Goal: Transaction & Acquisition: Purchase product/service

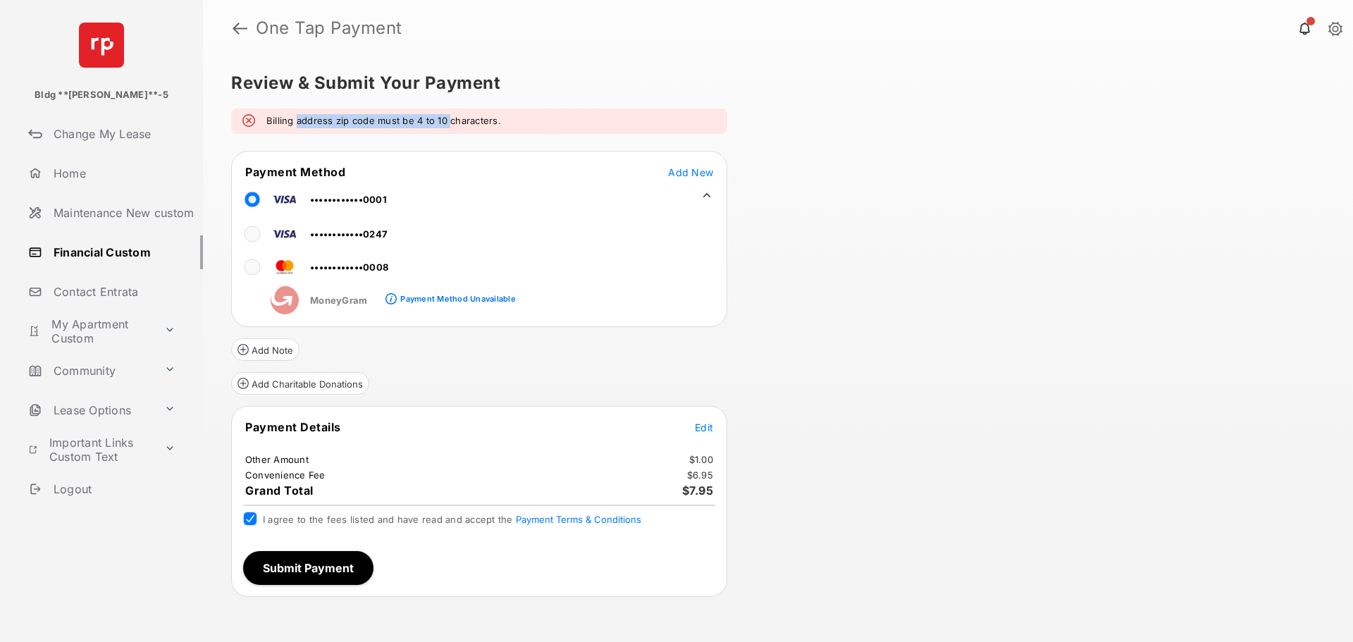
click at [444, 127] on em "Billing address zip code must be 4 to 10 characters." at bounding box center [383, 121] width 235 height 14
drag, startPoint x: 444, startPoint y: 127, endPoint x: 513, endPoint y: 116, distance: 70.0
click at [513, 116] on div "Billing address zip code must be 4 to 10 characters." at bounding box center [479, 120] width 496 height 25
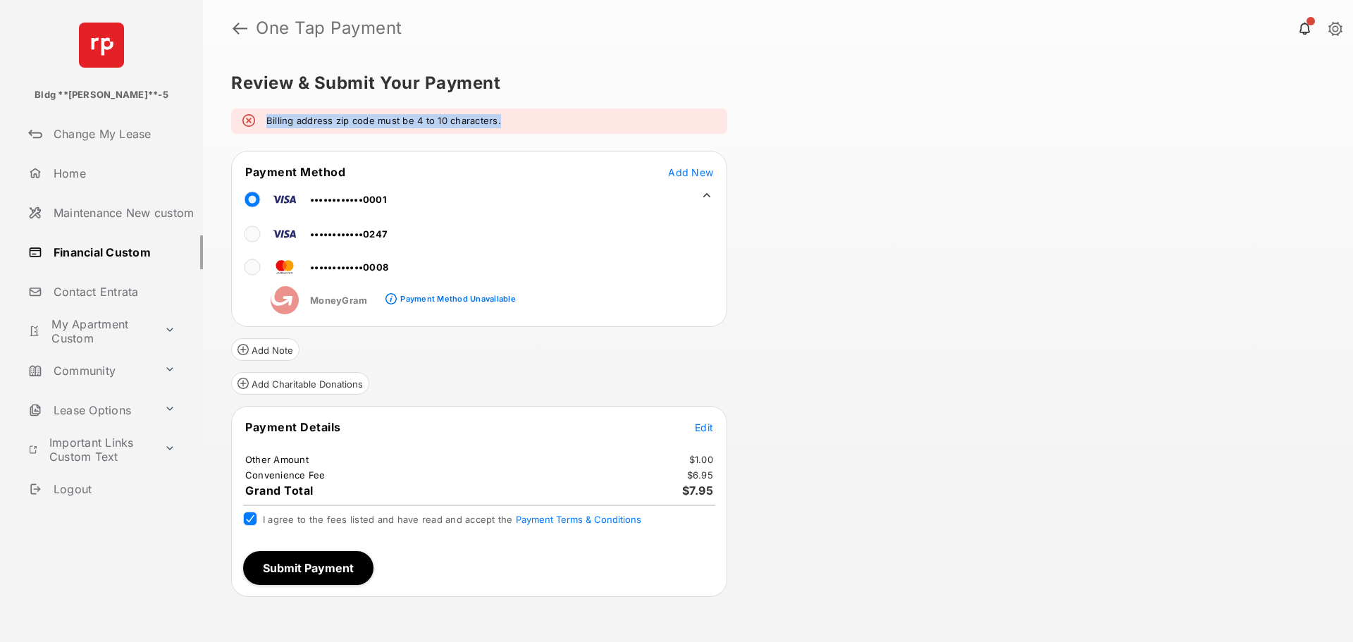
drag, startPoint x: 513, startPoint y: 116, endPoint x: 280, endPoint y: 119, distance: 233.2
click at [280, 119] on div "Billing address zip code must be 4 to 10 characters." at bounding box center [479, 120] width 496 height 25
click at [280, 119] on em "Billing address zip code must be 4 to 10 characters." at bounding box center [383, 121] width 235 height 14
drag, startPoint x: 280, startPoint y: 119, endPoint x: 506, endPoint y: 128, distance: 226.3
click at [506, 128] on div "Billing address zip code must be 4 to 10 characters." at bounding box center [479, 120] width 496 height 25
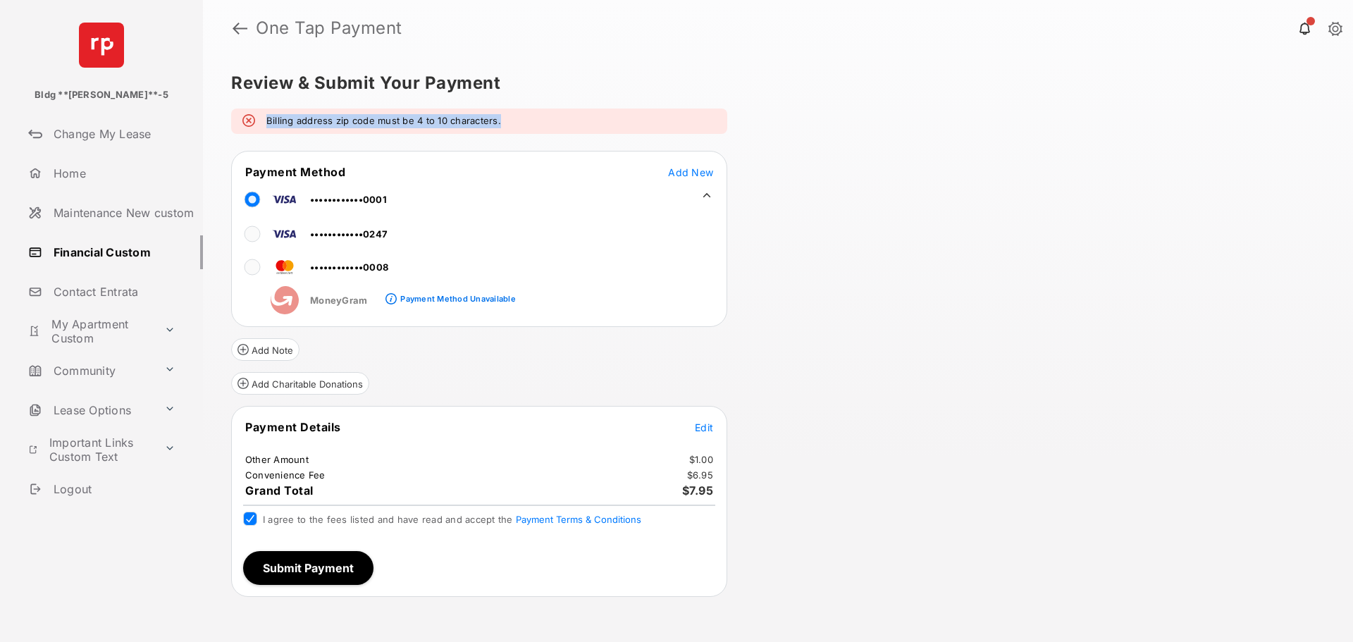
click at [506, 128] on div "Billing address zip code must be 4 to 10 characters." at bounding box center [479, 120] width 496 height 25
drag, startPoint x: 506, startPoint y: 128, endPoint x: 284, endPoint y: 116, distance: 222.2
click at [284, 116] on div "Billing address zip code must be 4 to 10 characters." at bounding box center [479, 120] width 496 height 25
click at [284, 116] on em "Billing address zip code must be 4 to 10 characters." at bounding box center [383, 121] width 235 height 14
drag, startPoint x: 284, startPoint y: 116, endPoint x: 507, endPoint y: 116, distance: 222.6
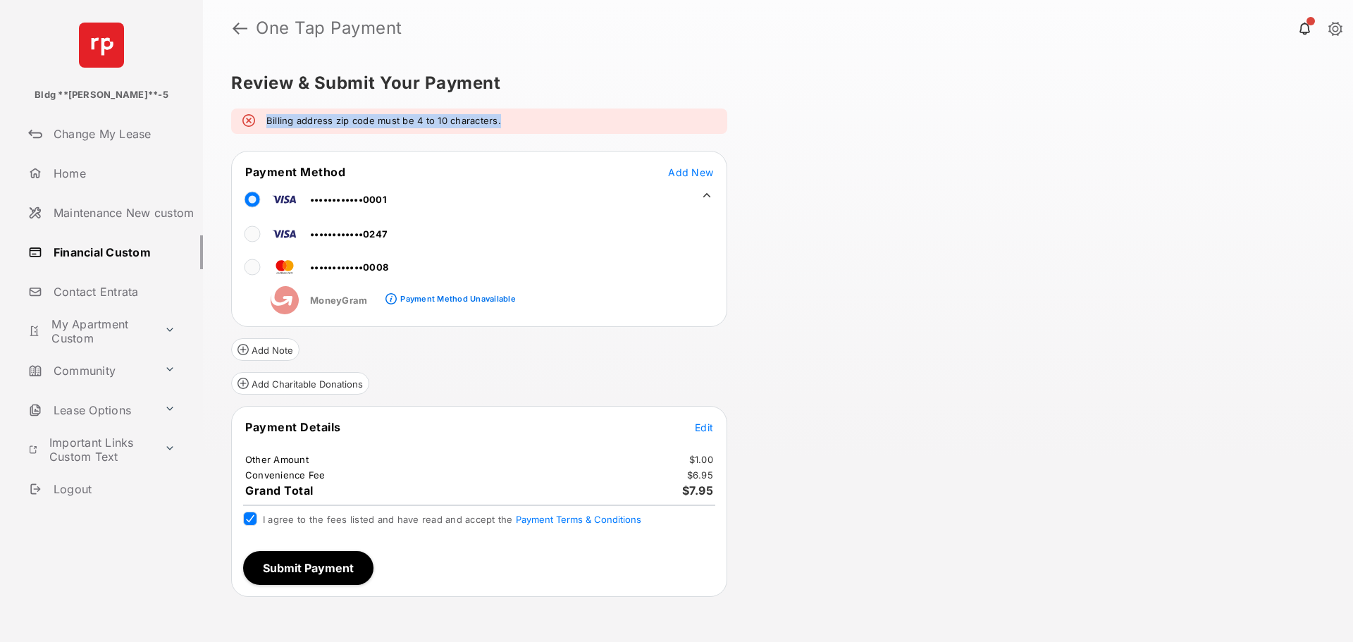
click at [507, 116] on div "Billing address zip code must be 4 to 10 characters." at bounding box center [479, 120] width 496 height 25
drag, startPoint x: 507, startPoint y: 116, endPoint x: 254, endPoint y: 116, distance: 252.9
click at [254, 116] on div "Billing address zip code must be 4 to 10 characters." at bounding box center [479, 120] width 496 height 25
drag, startPoint x: 254, startPoint y: 116, endPoint x: 502, endPoint y: 124, distance: 248.8
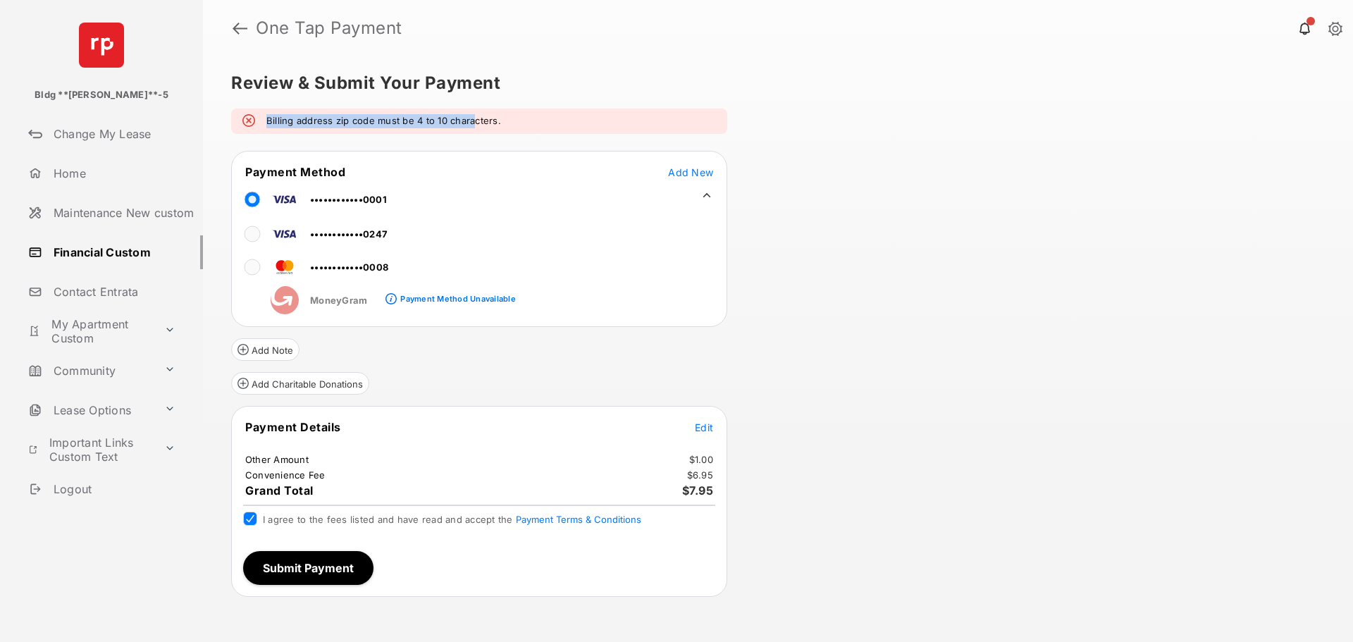
click at [499, 125] on div "Billing address zip code must be 4 to 10 characters." at bounding box center [479, 120] width 496 height 25
click at [502, 124] on div "Billing address zip code must be 4 to 10 characters." at bounding box center [479, 120] width 496 height 25
drag, startPoint x: 502, startPoint y: 124, endPoint x: 378, endPoint y: 116, distance: 125.0
click at [378, 116] on div "Billing address zip code must be 4 to 10 characters." at bounding box center [479, 120] width 496 height 25
